Goal: Check status: Check status

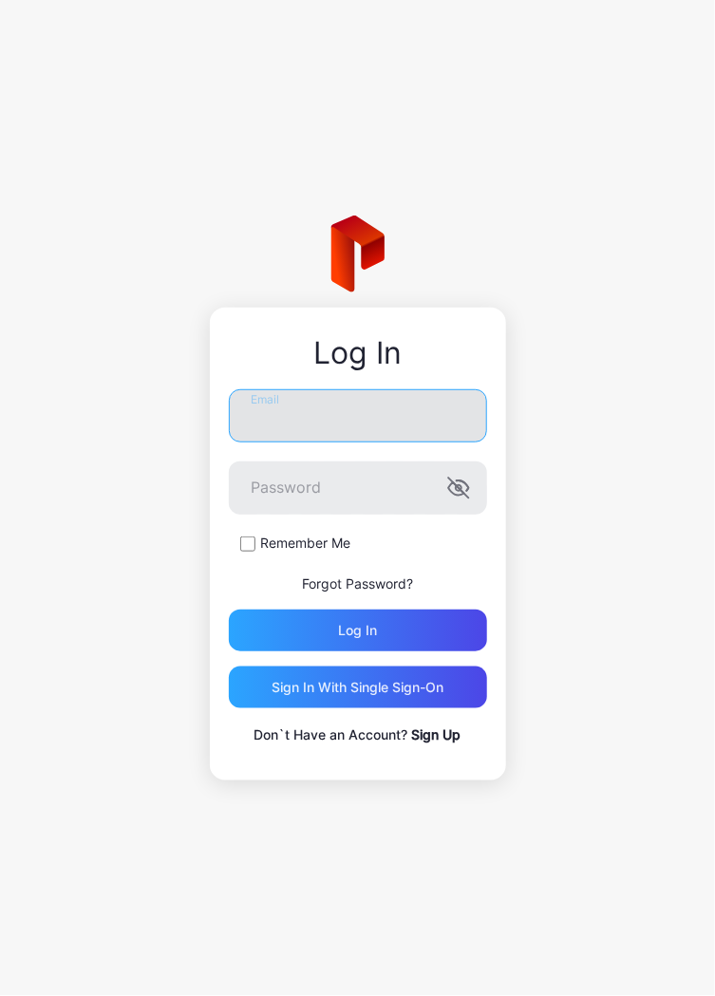
click at [403, 418] on input "Email" at bounding box center [358, 415] width 258 height 53
type input "**********"
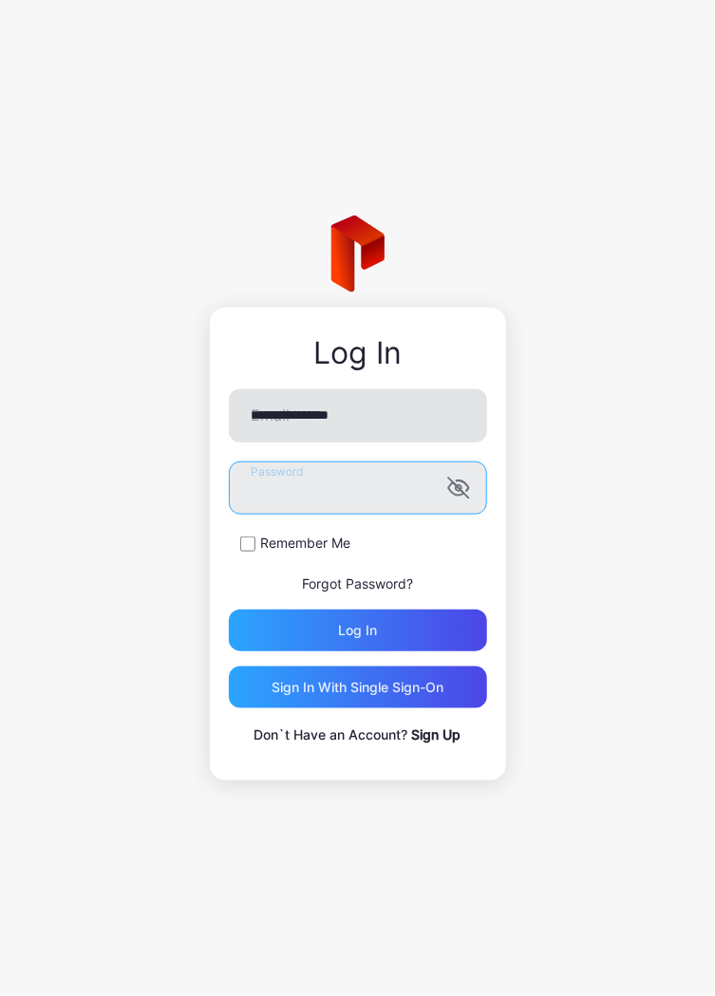
click at [229, 610] on button "Log in" at bounding box center [358, 631] width 258 height 42
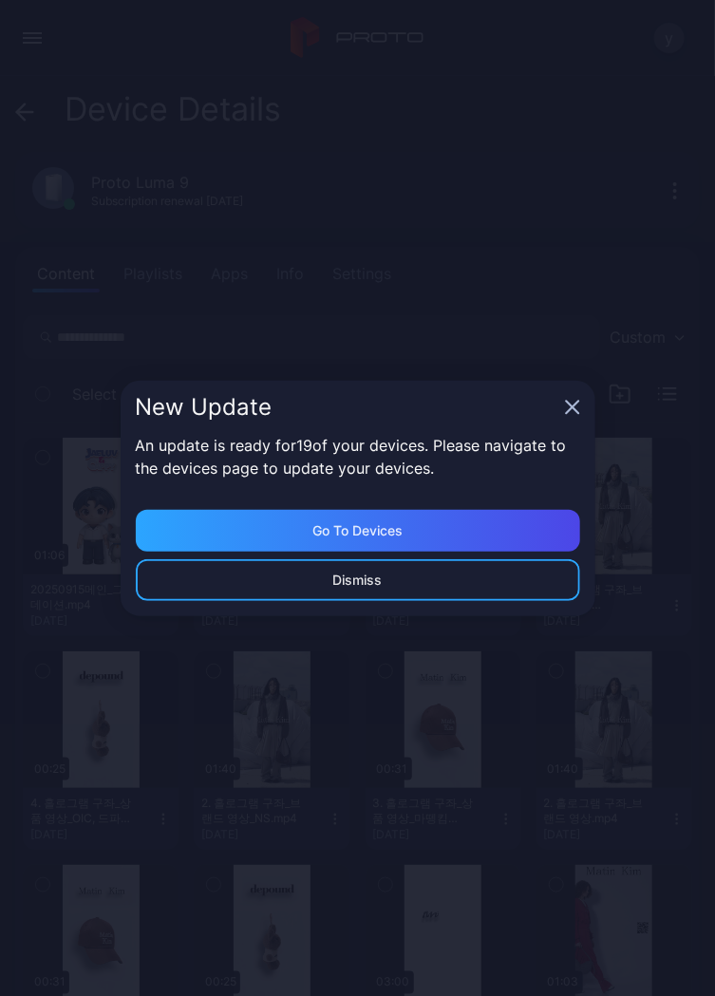
click at [576, 409] on icon "button" at bounding box center [572, 407] width 15 height 15
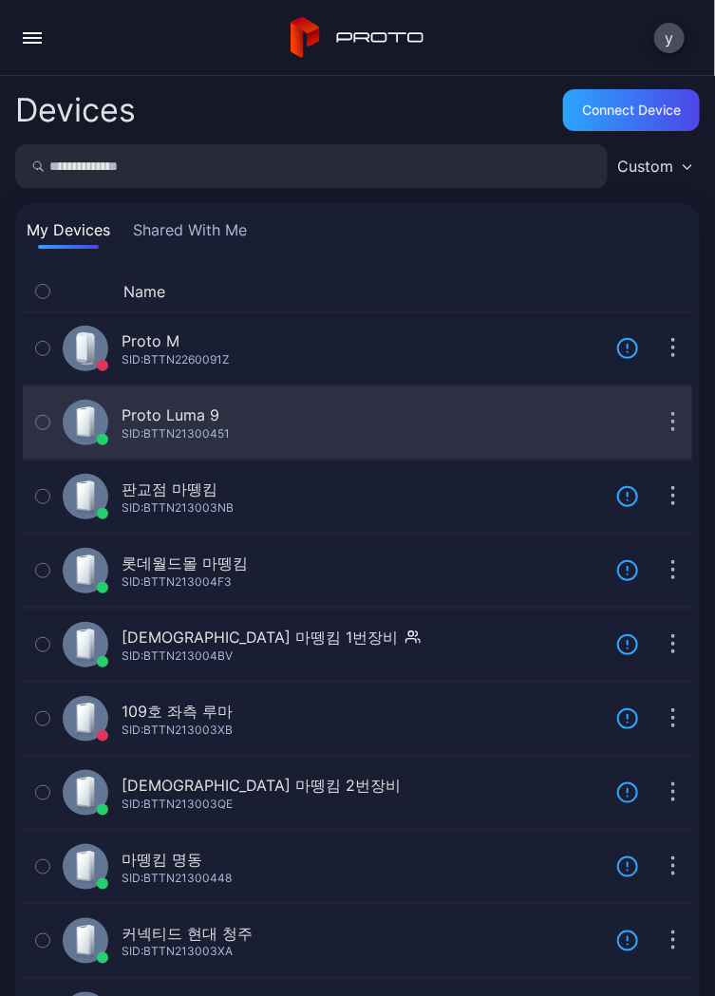
click at [524, 427] on div "Proto Luma 9 SID: BTTN21300451" at bounding box center [332, 423] width 538 height 46
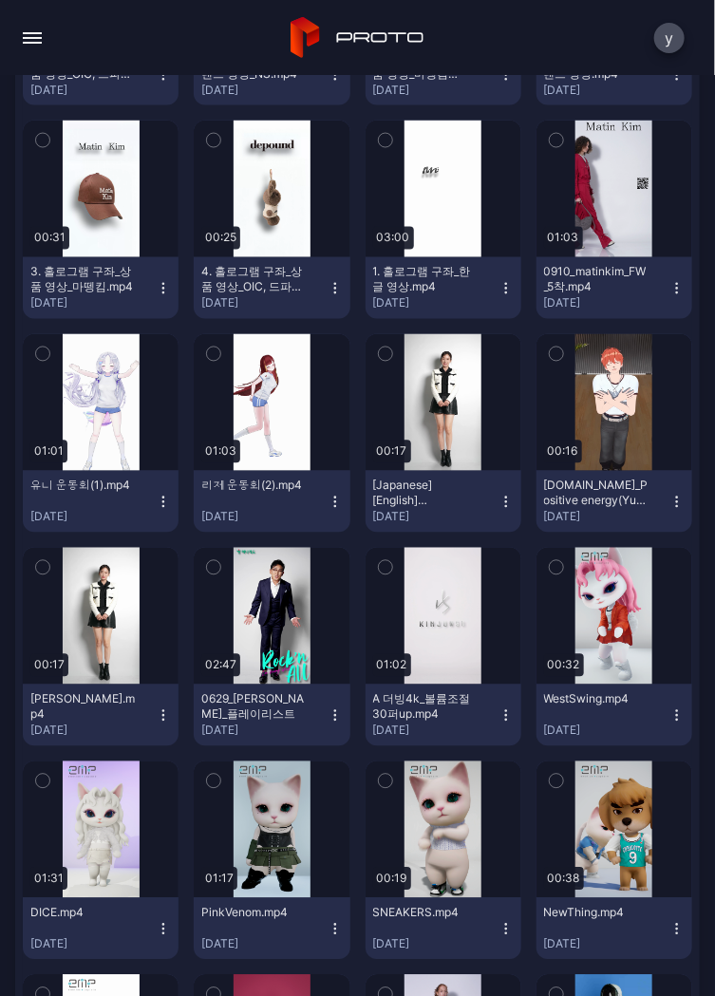
scroll to position [745, 0]
click at [459, 390] on div "button" at bounding box center [443, 402] width 61 height 30
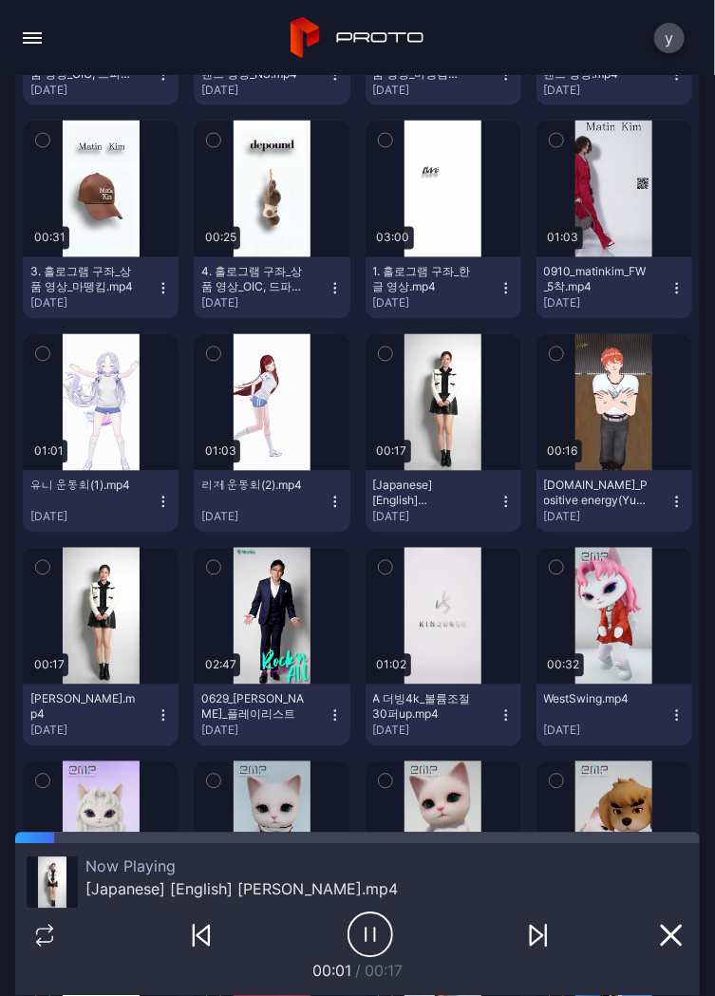
click at [351, 939] on icon "button" at bounding box center [371, 935] width 46 height 47
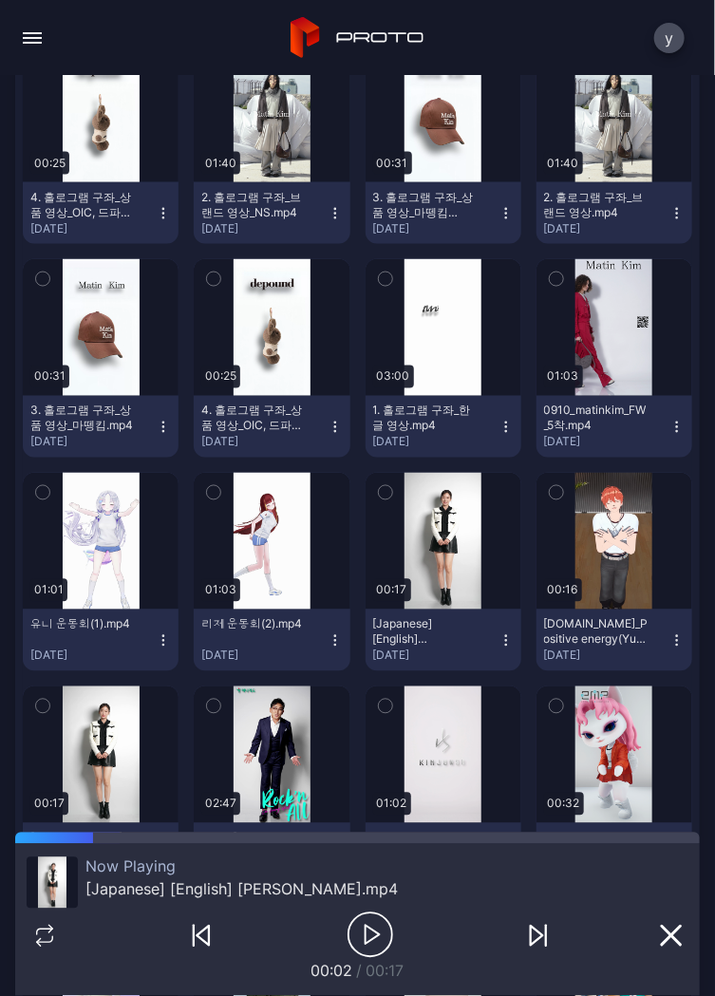
scroll to position [695, 0]
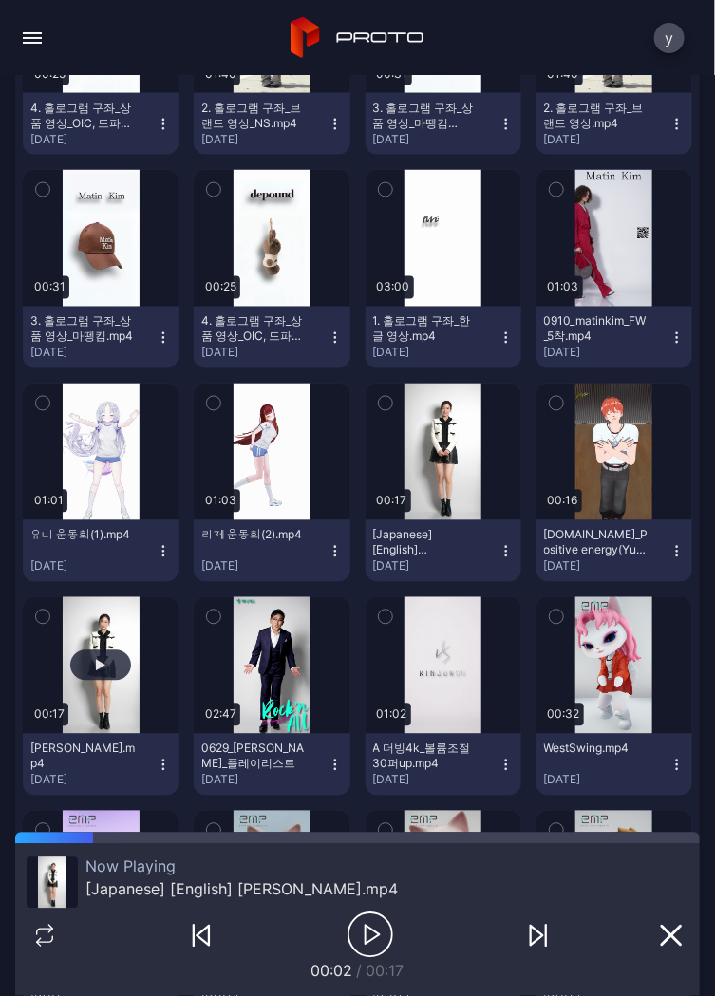
click at [93, 678] on div "button" at bounding box center [100, 666] width 61 height 30
click at [104, 666] on div "button" at bounding box center [100, 666] width 61 height 30
click at [101, 676] on div "button" at bounding box center [100, 666] width 61 height 30
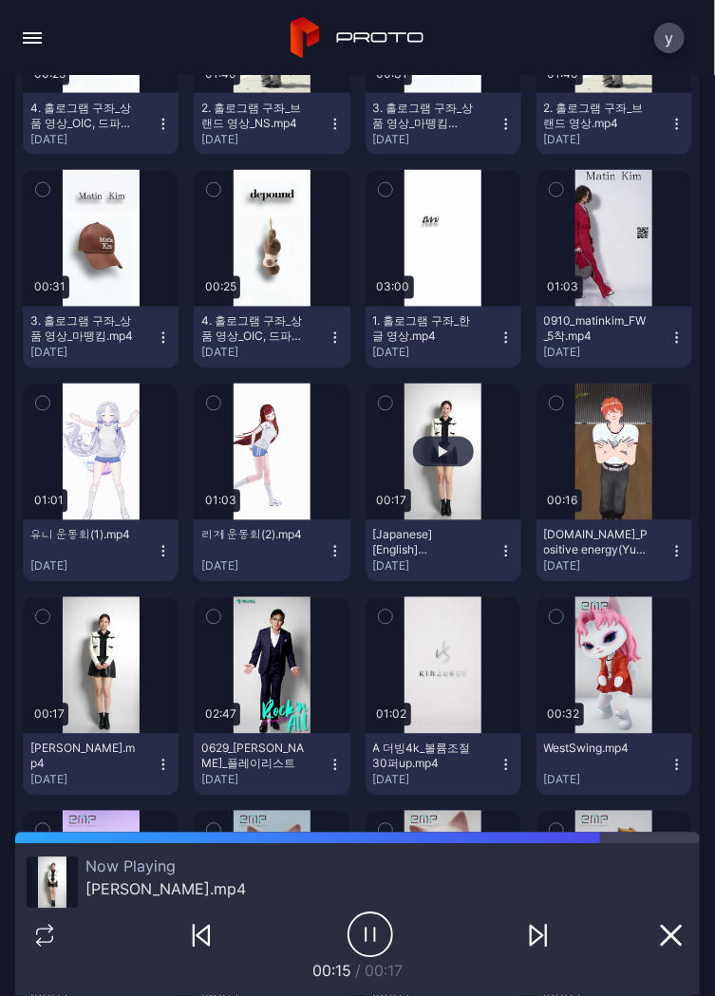
click at [433, 466] on div "button" at bounding box center [443, 452] width 61 height 30
click at [438, 465] on div "button" at bounding box center [443, 452] width 61 height 30
click at [351, 937] on icon "button" at bounding box center [371, 935] width 46 height 47
click at [110, 671] on div "button" at bounding box center [100, 666] width 61 height 30
click at [108, 667] on div "button" at bounding box center [100, 666] width 61 height 30
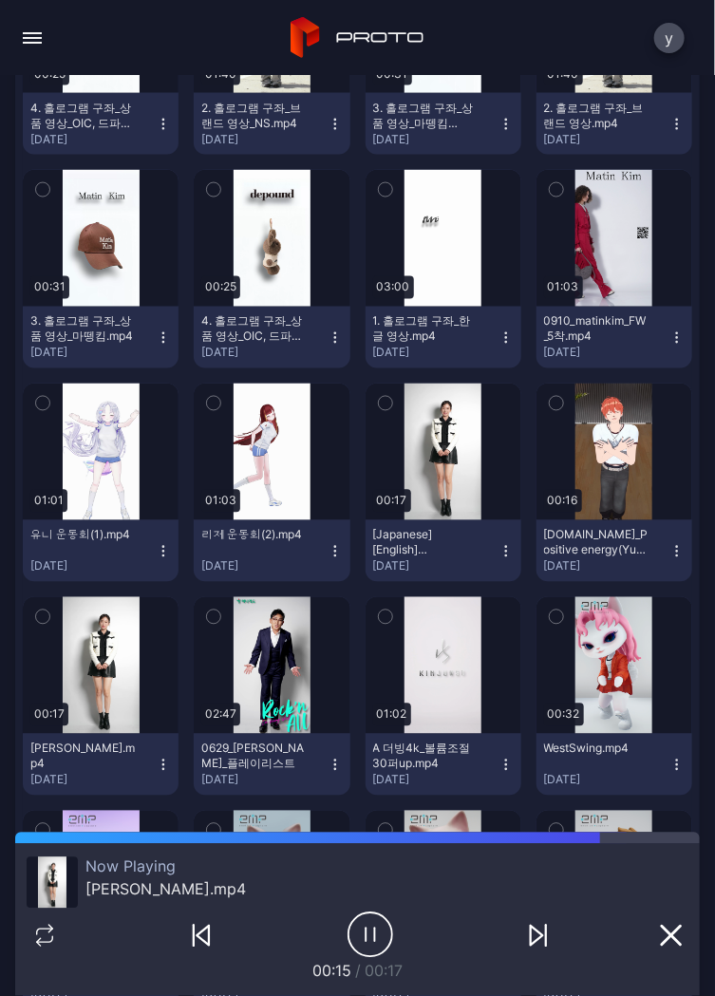
click at [359, 941] on icon "button" at bounding box center [371, 935] width 46 height 47
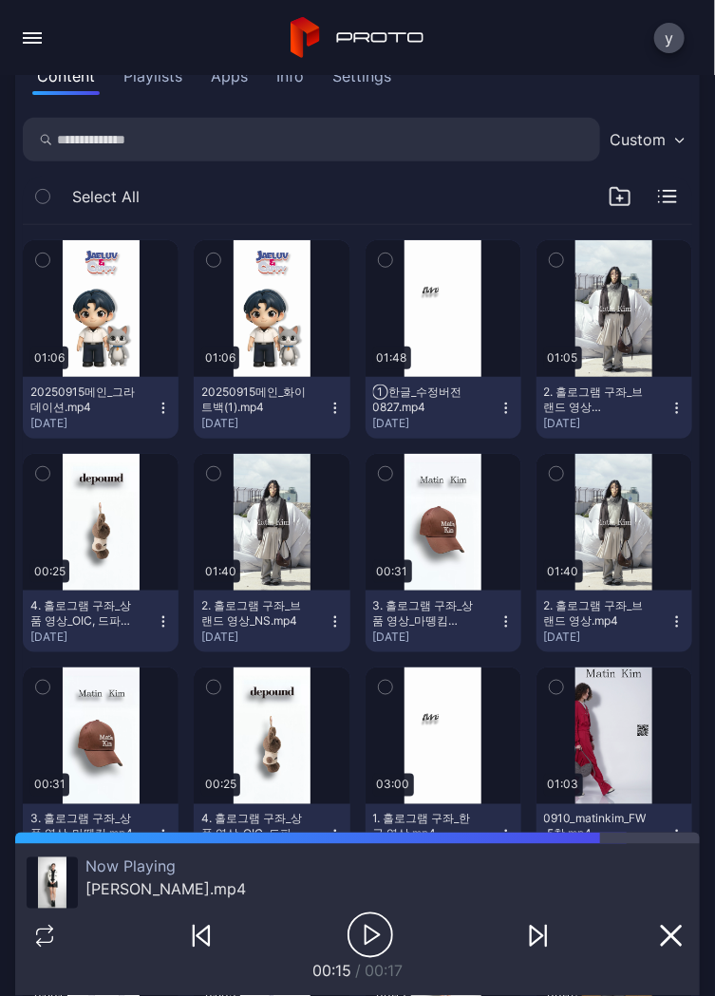
scroll to position [0, 0]
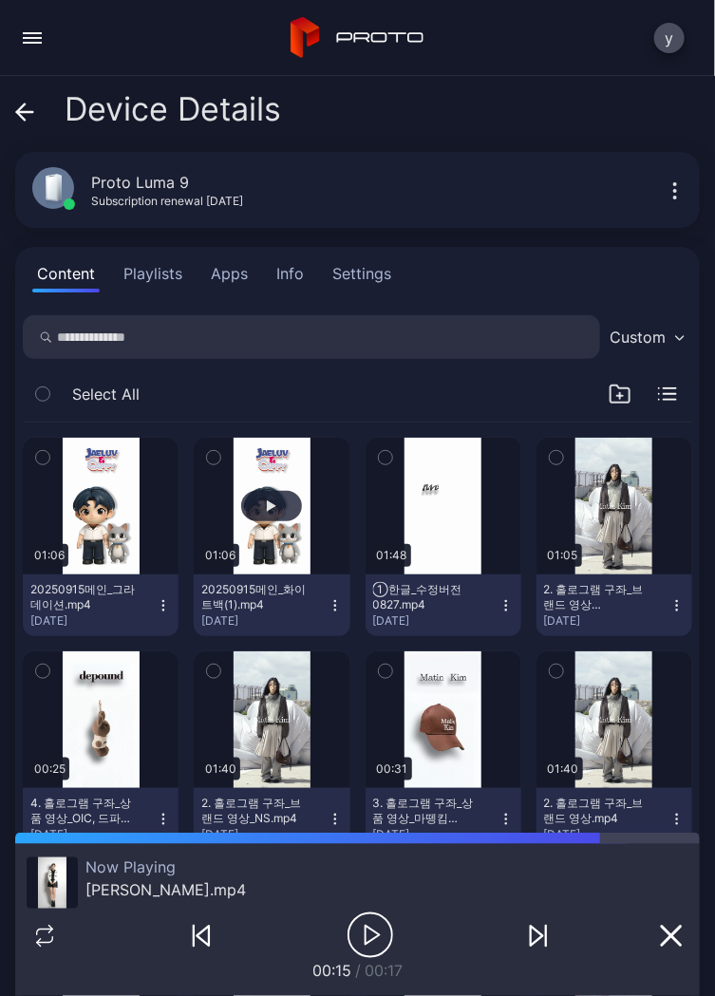
click at [273, 528] on button "button" at bounding box center [272, 506] width 156 height 137
click at [275, 511] on div "button" at bounding box center [271, 506] width 61 height 30
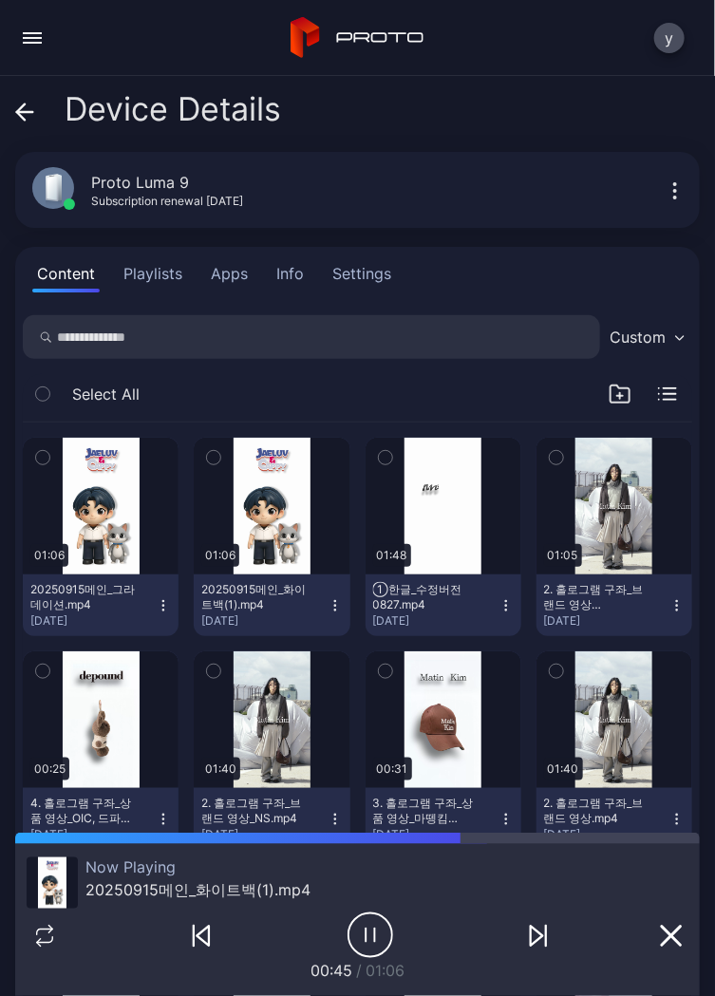
click at [366, 932] on icon "button" at bounding box center [366, 935] width 0 height 13
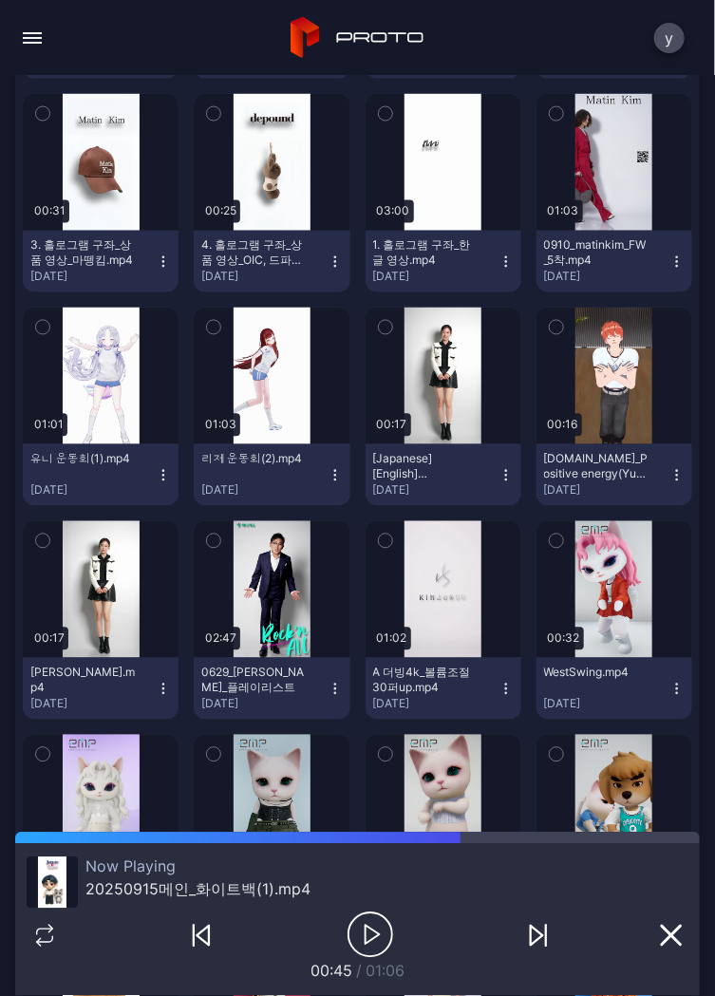
scroll to position [779, 0]
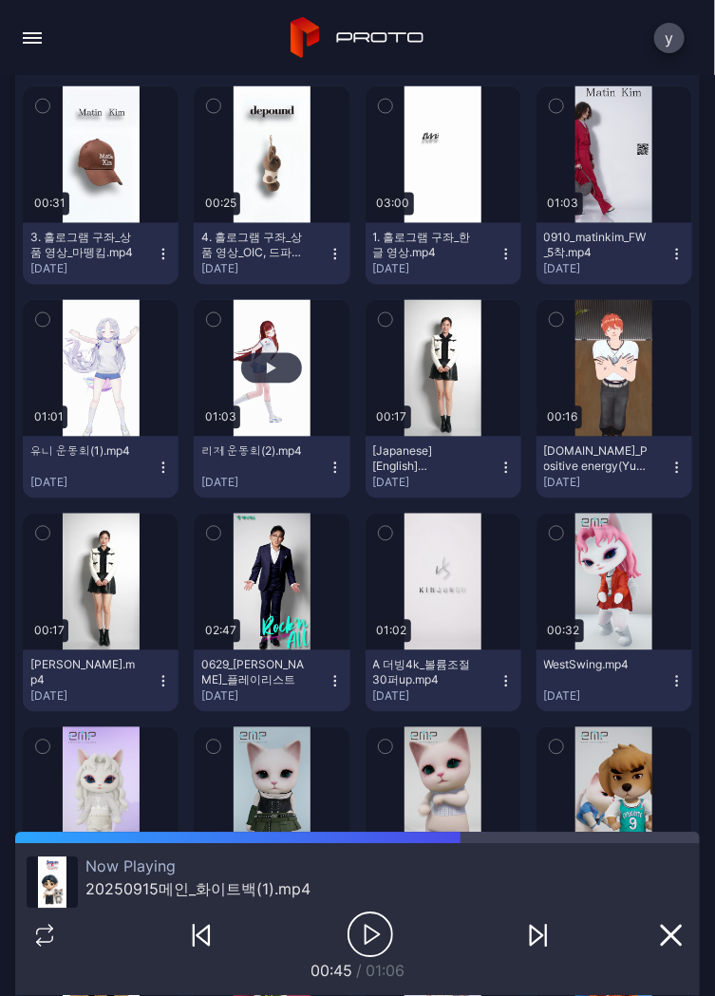
click at [267, 368] on div "button" at bounding box center [271, 368] width 9 height 11
click at [267, 365] on div "button" at bounding box center [271, 368] width 9 height 11
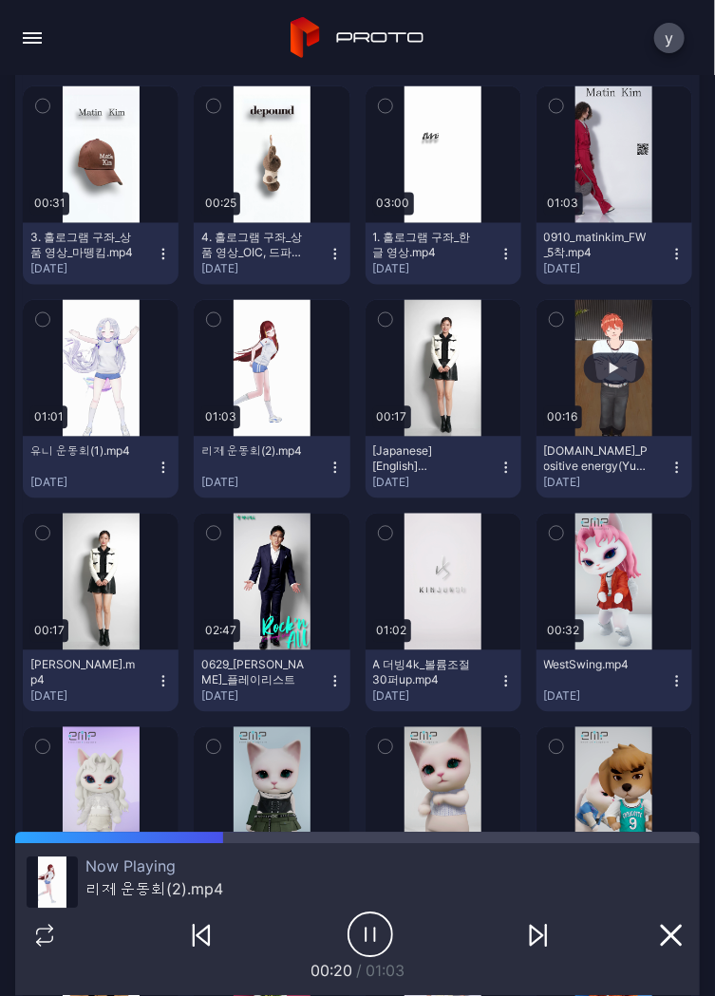
click at [598, 384] on button "button" at bounding box center [615, 368] width 156 height 137
click at [603, 377] on div "button" at bounding box center [614, 368] width 61 height 30
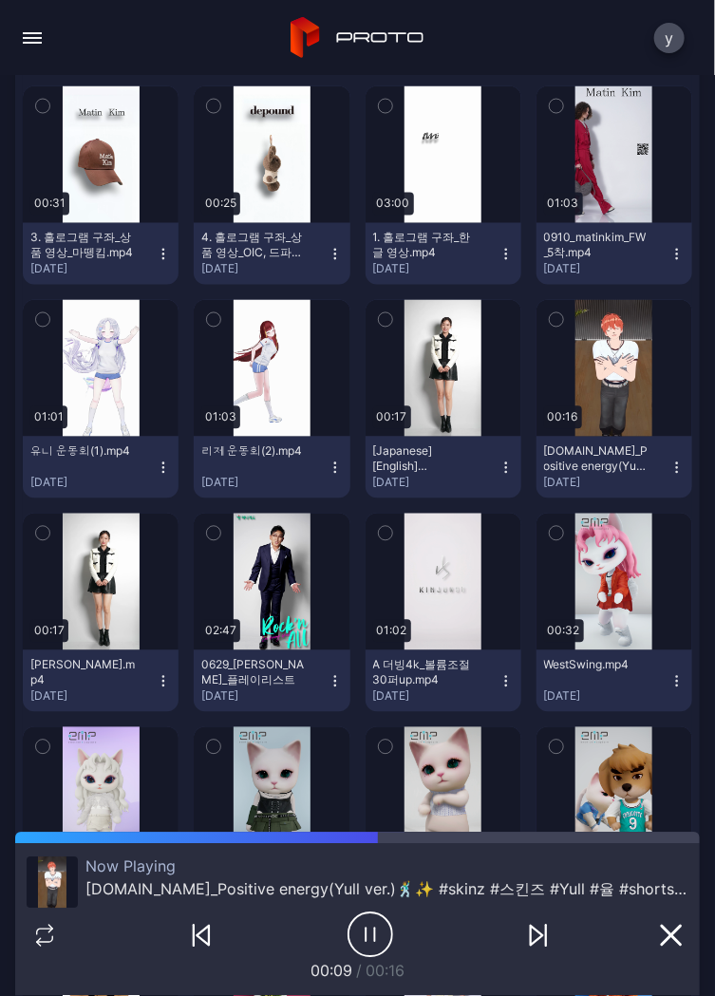
click at [365, 935] on icon "button" at bounding box center [371, 935] width 46 height 47
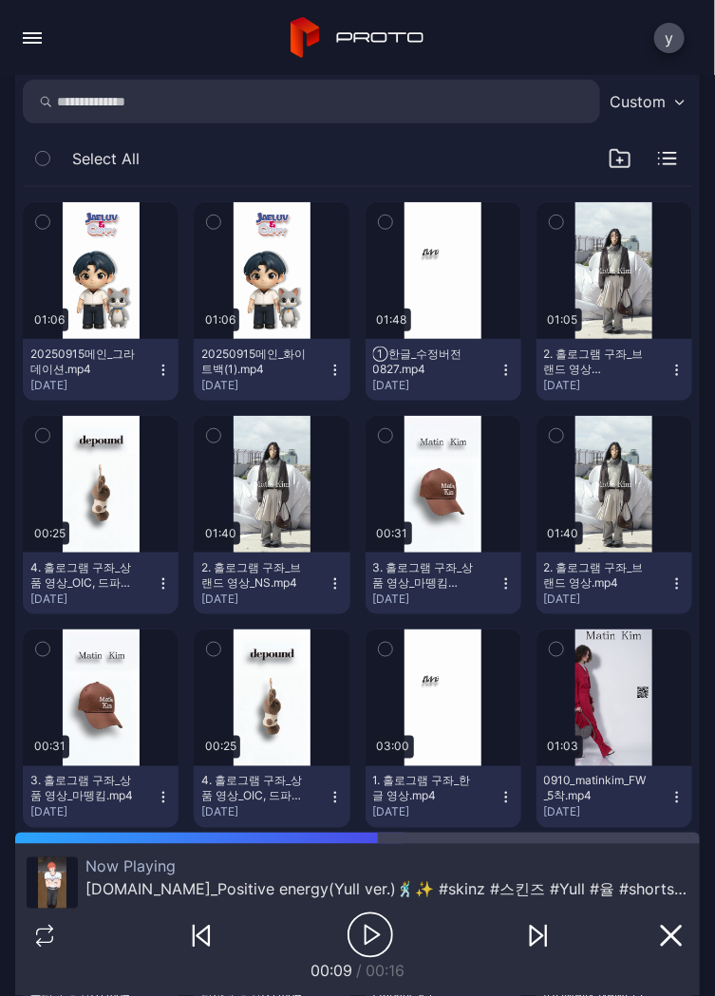
scroll to position [228, 0]
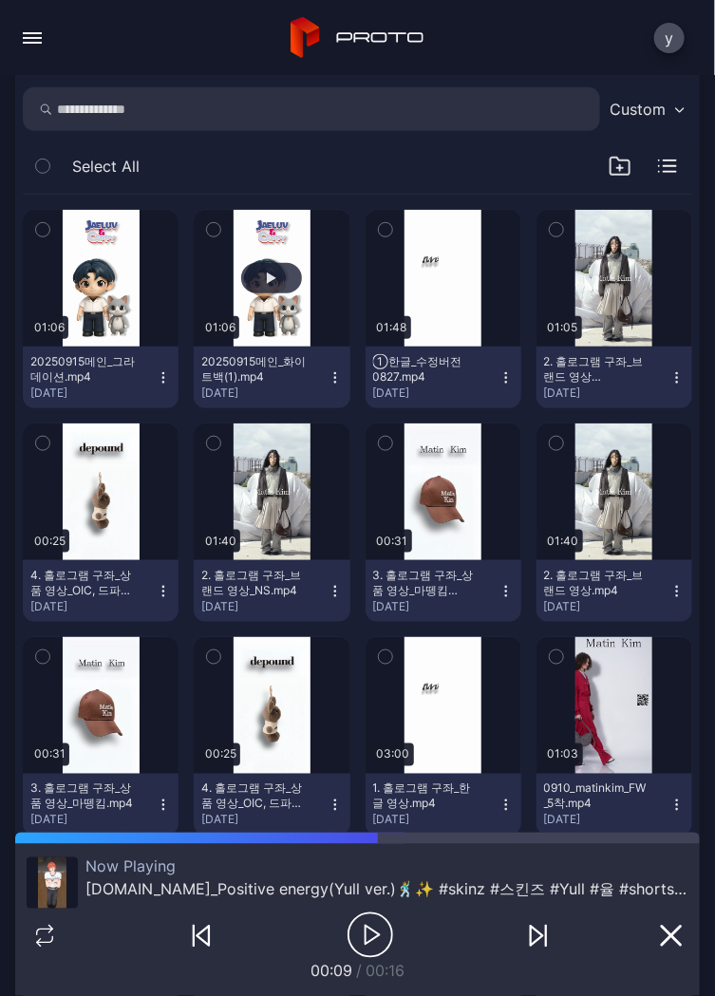
click at [276, 289] on div "button" at bounding box center [271, 278] width 61 height 30
click at [269, 306] on button "button" at bounding box center [272, 278] width 156 height 137
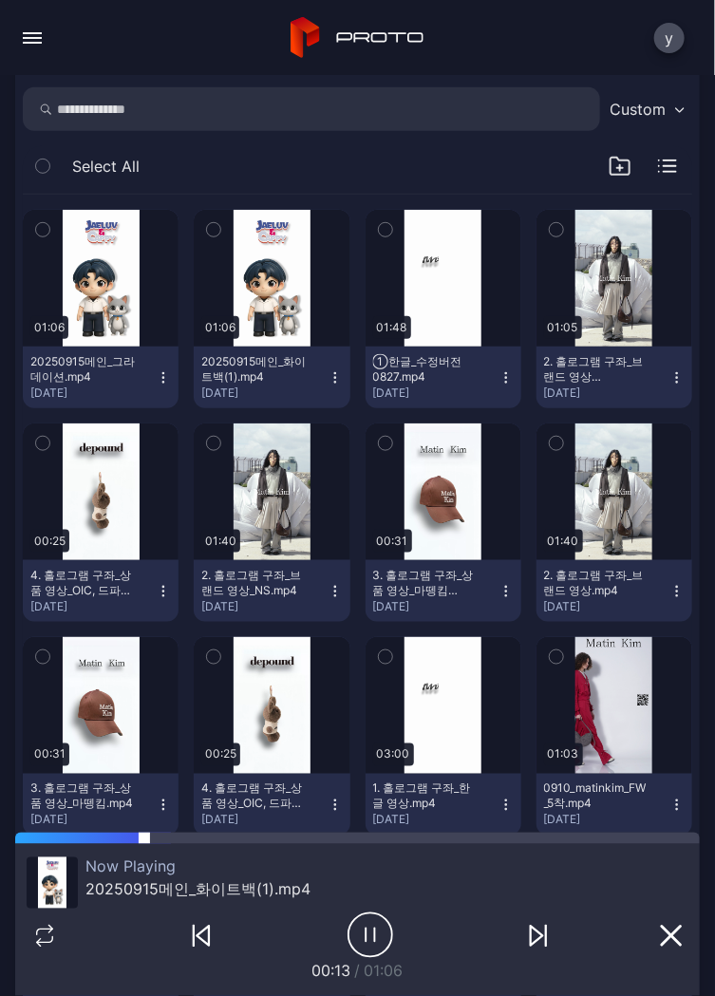
click at [164, 843] on div at bounding box center [422, 838] width 556 height 11
click at [214, 838] on div at bounding box center [427, 838] width 546 height 11
click at [271, 841] on div at bounding box center [451, 838] width 497 height 11
click at [367, 948] on icon "button" at bounding box center [371, 935] width 46 height 47
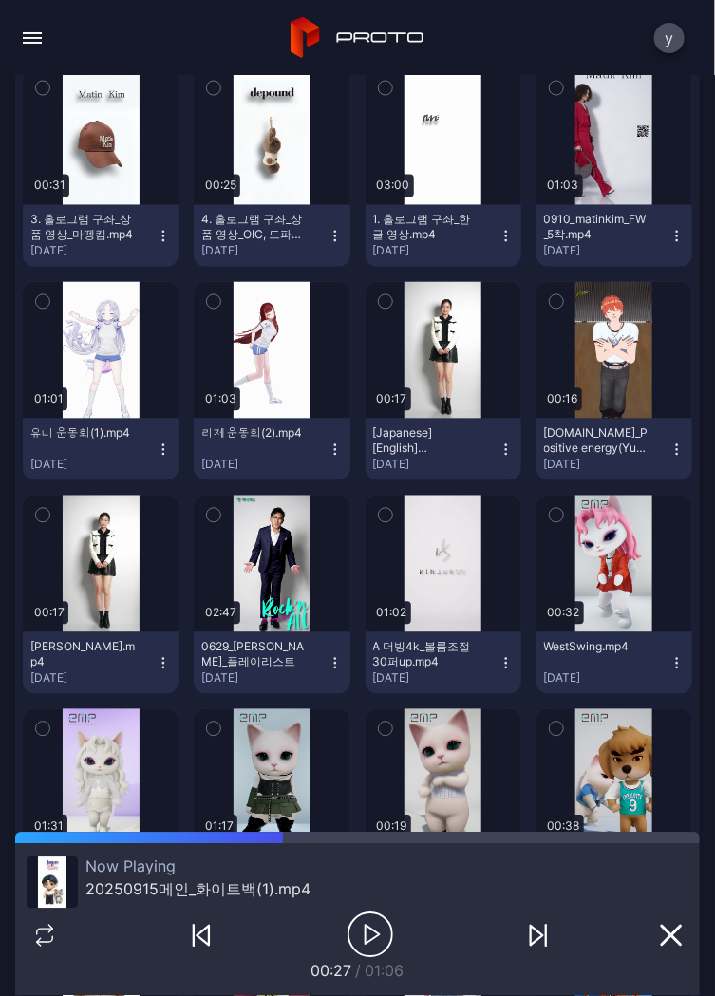
scroll to position [689, 0]
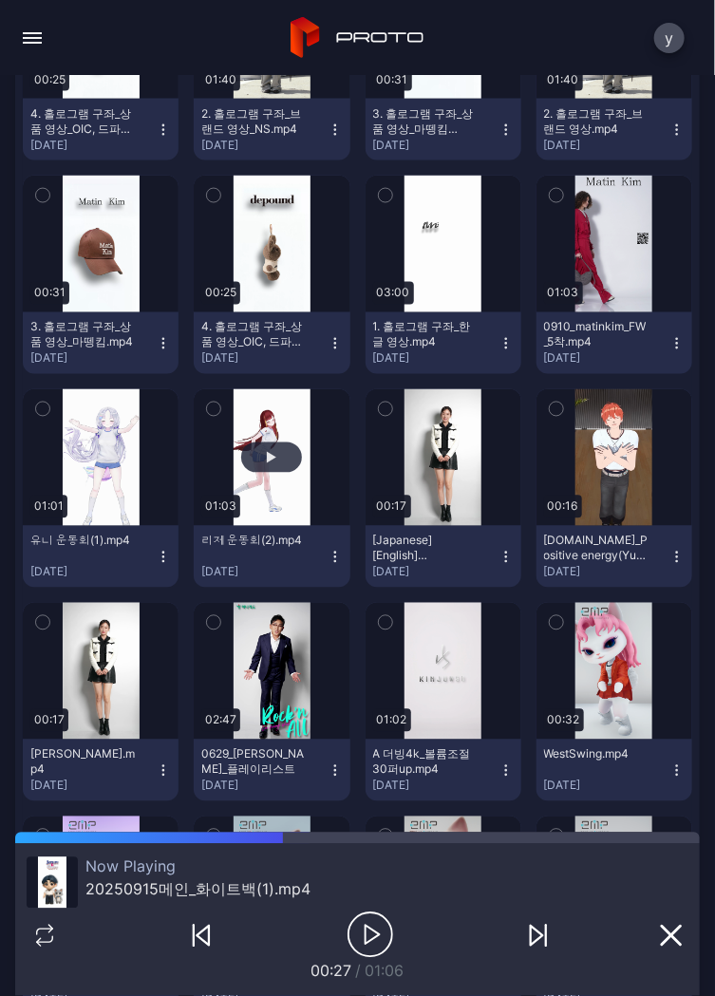
click at [267, 456] on div "button" at bounding box center [271, 457] width 9 height 11
click at [96, 457] on div "button" at bounding box center [100, 457] width 9 height 11
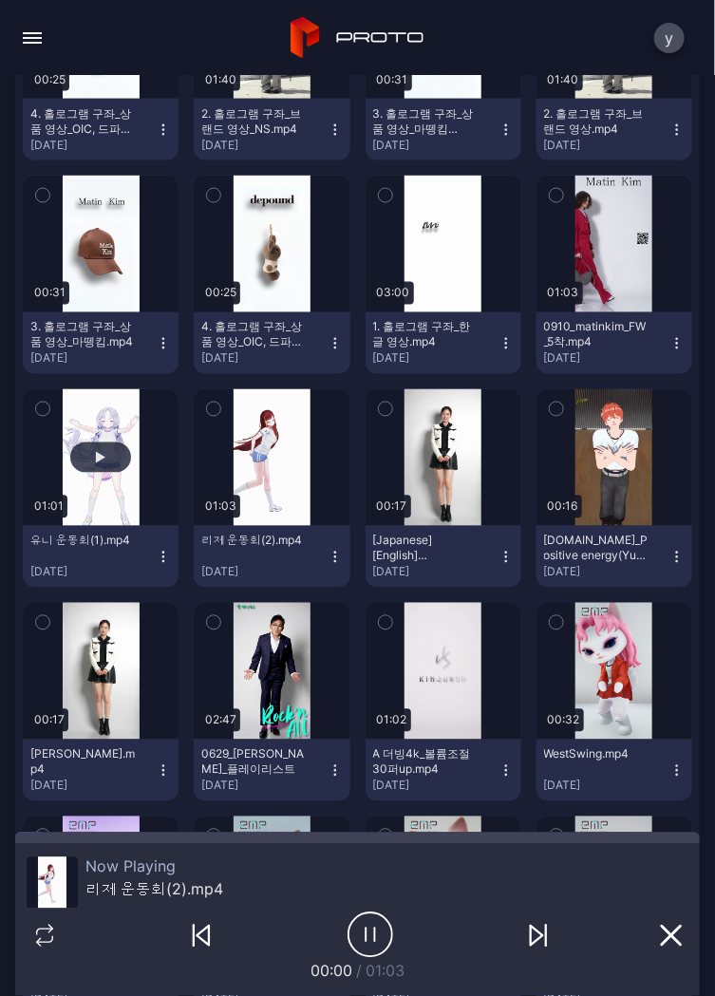
click at [102, 456] on div "button" at bounding box center [100, 457] width 9 height 11
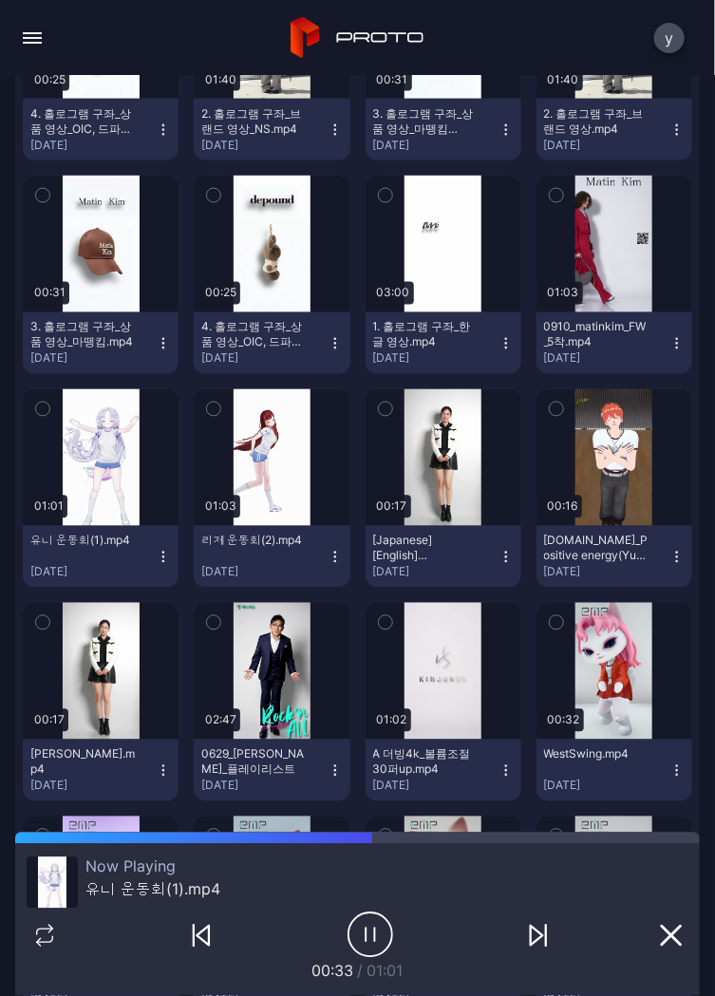
click at [364, 930] on icon "button" at bounding box center [371, 935] width 46 height 47
click at [366, 931] on icon "button" at bounding box center [373, 935] width 14 height 19
click at [71, 836] on div at bounding box center [357, 838] width 685 height 11
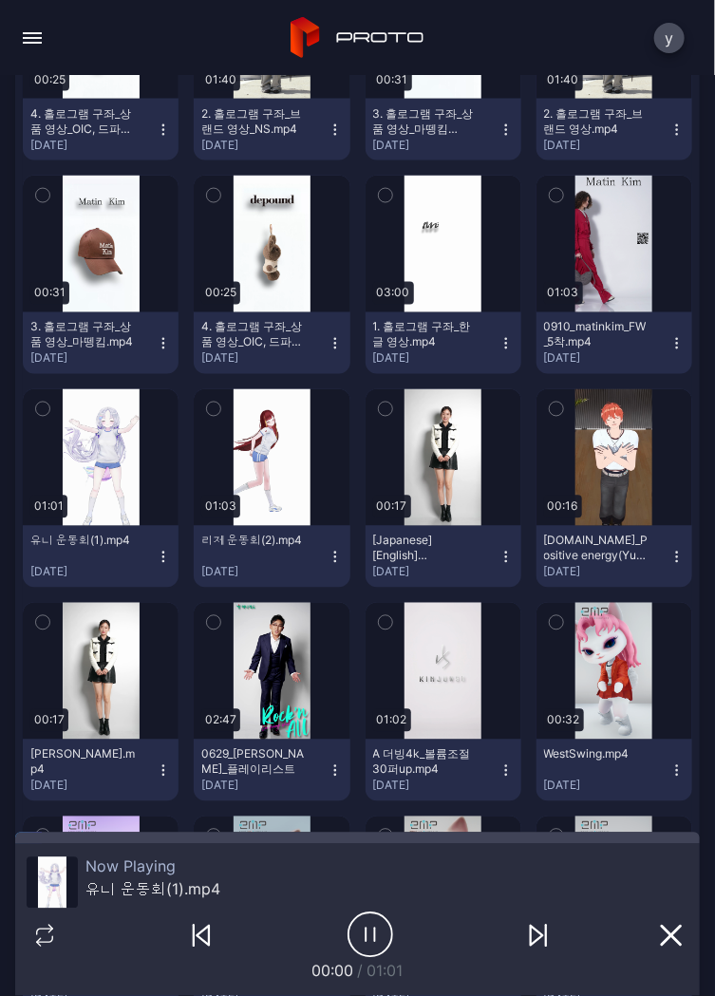
click at [372, 933] on icon "button" at bounding box center [371, 935] width 46 height 47
